Goal: Find specific page/section: Find specific page/section

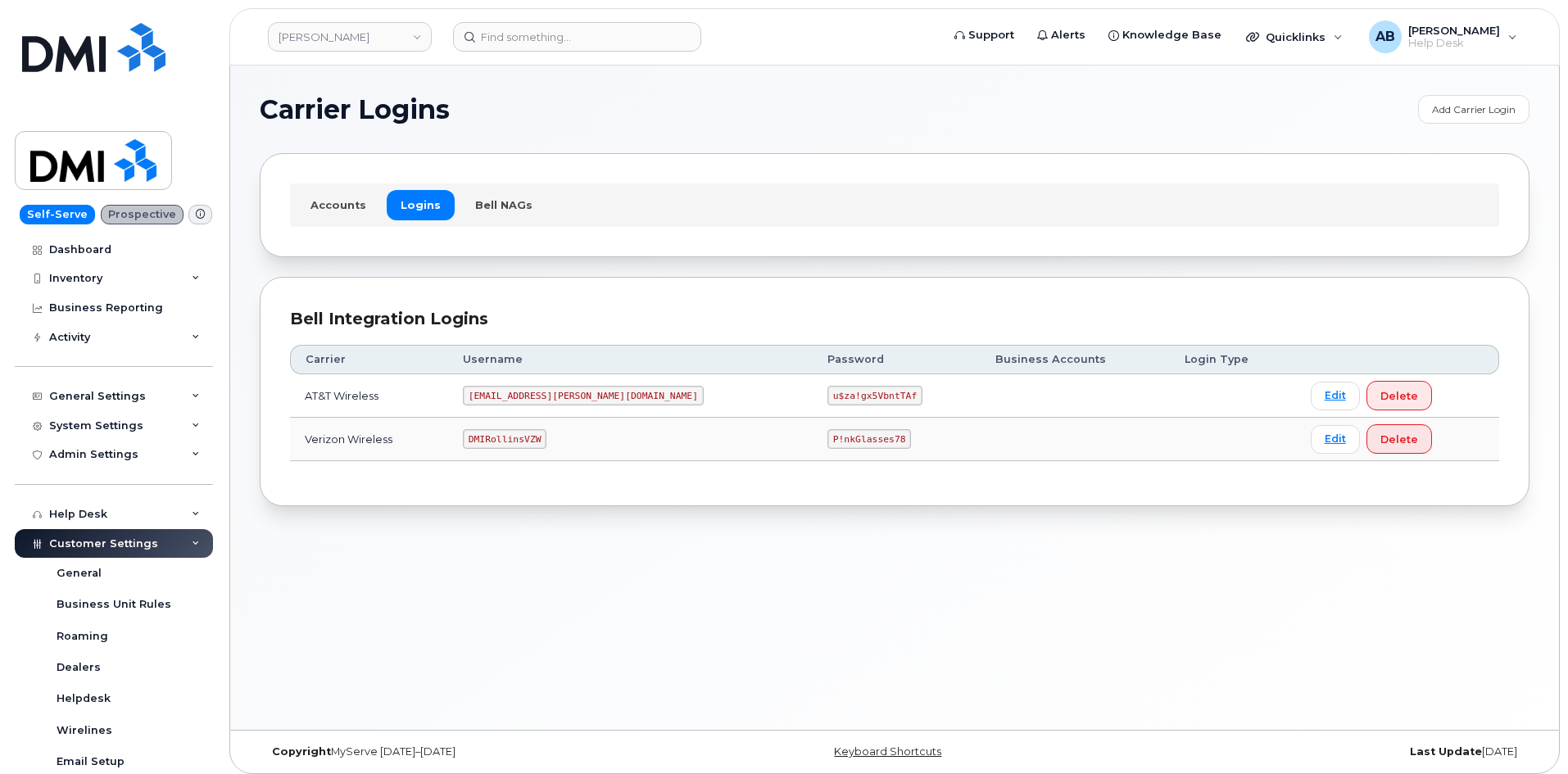
click at [541, 442] on code "DMIRollinsVZW" at bounding box center [505, 439] width 83 height 20
copy code "DMIRollinsVZW"
click at [828, 440] on code "P!nkGlasses78" at bounding box center [870, 439] width 83 height 20
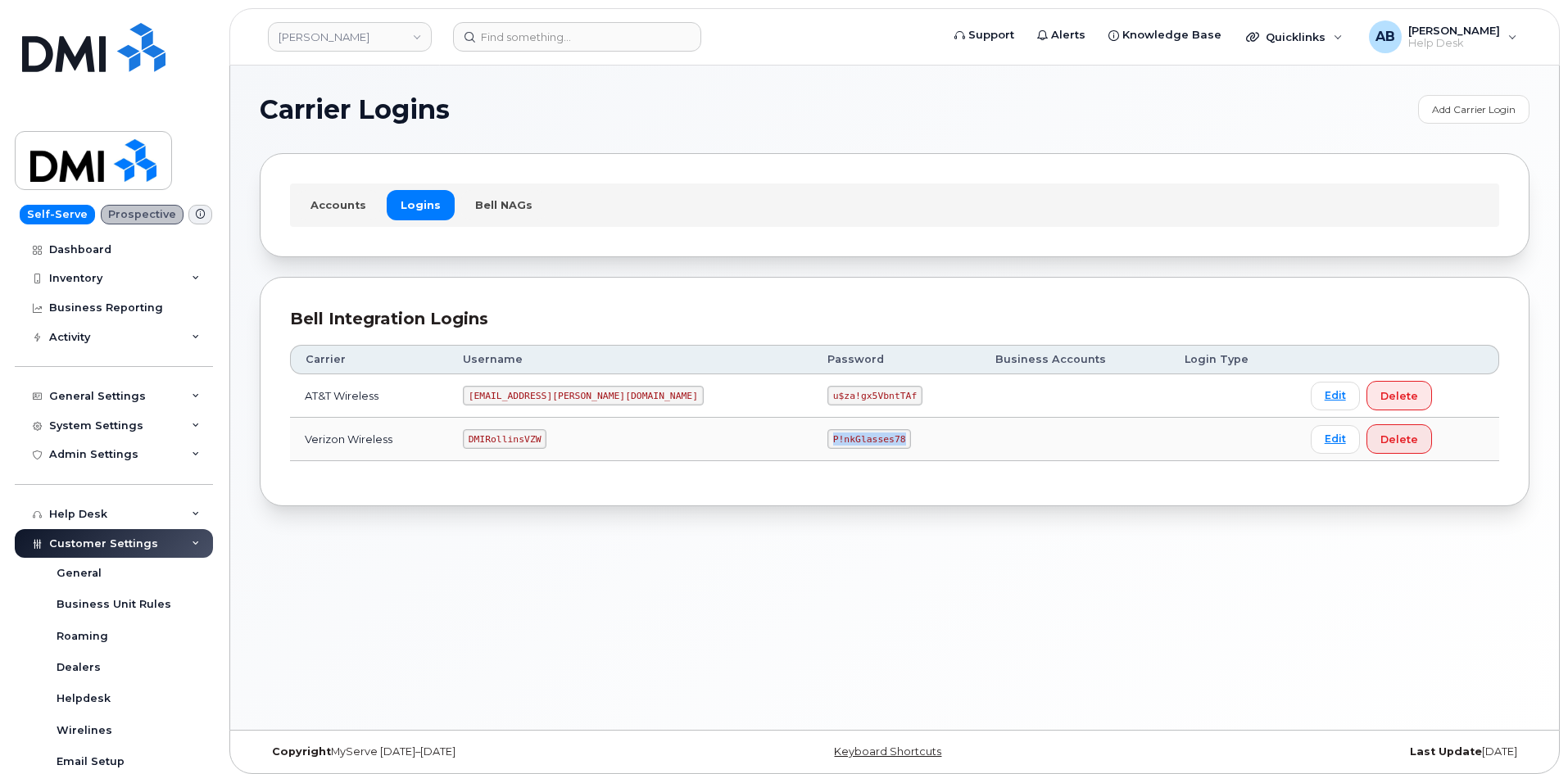
click at [828, 440] on code "P!nkGlasses78" at bounding box center [870, 439] width 83 height 20
copy code "P!nkGlasses78"
click at [539, 397] on code "MS-Rollins@dminc.com" at bounding box center [584, 395] width 241 height 20
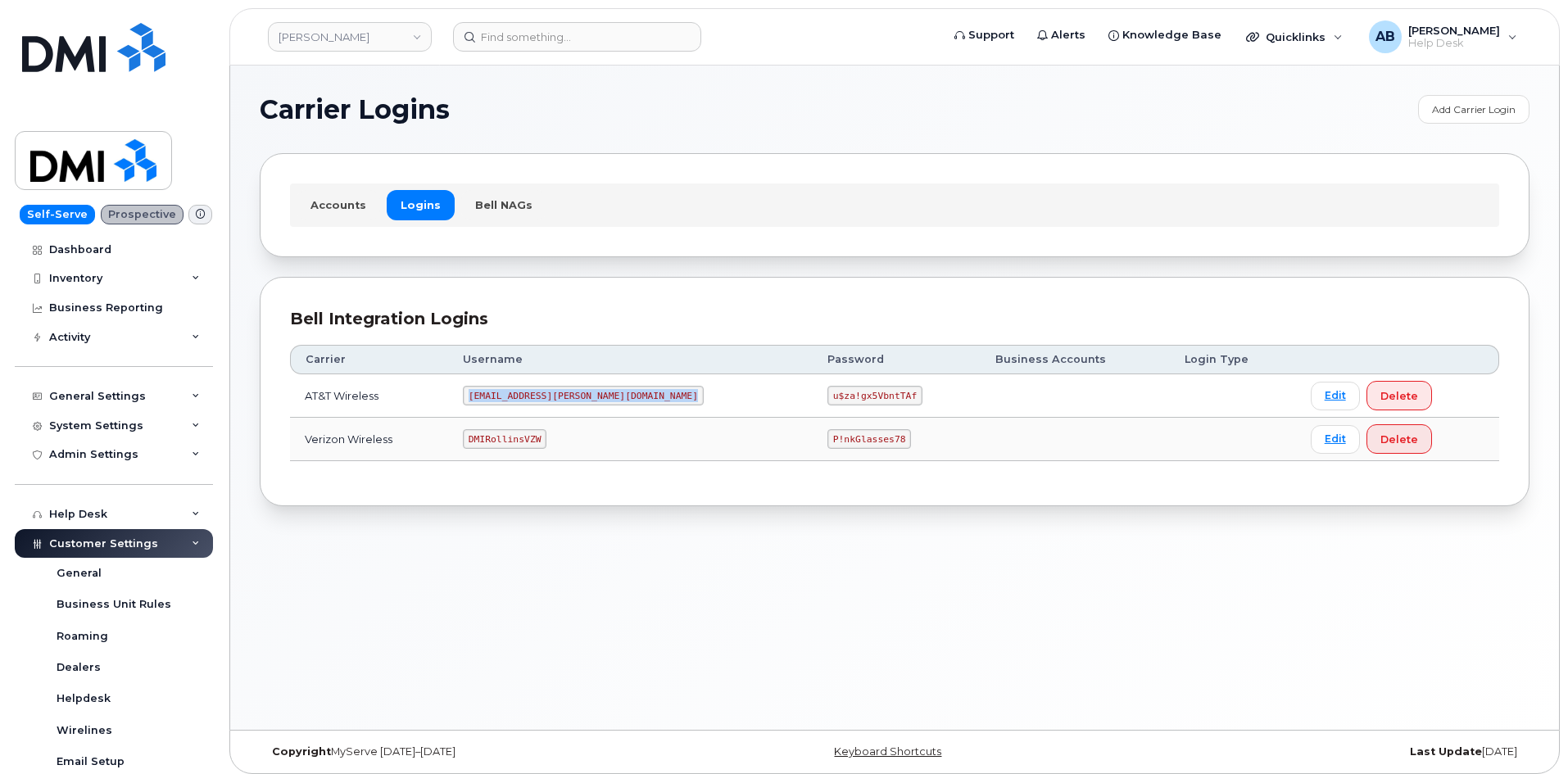
copy code "MS-Rollins@dminc.com"
click at [828, 396] on code "u$za!gx5VbntTAf" at bounding box center [875, 395] width 95 height 20
copy code "u$za!gx5VbntTAf"
